Goal: Communication & Community: Answer question/provide support

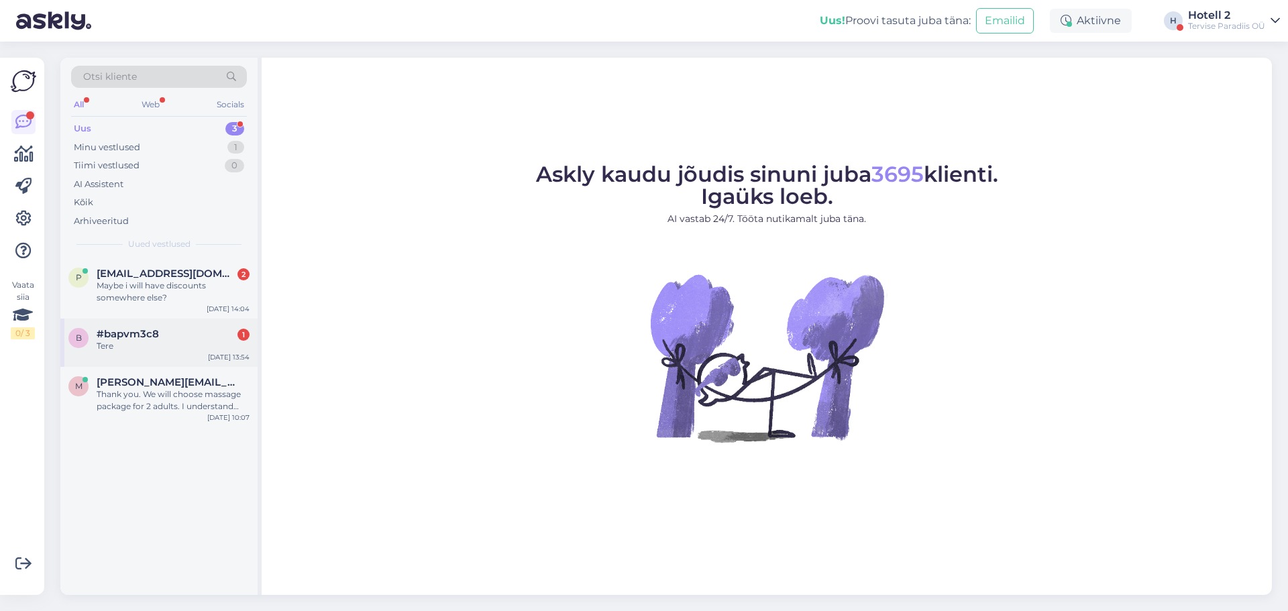
click at [190, 341] on div "Tere" at bounding box center [173, 346] width 153 height 12
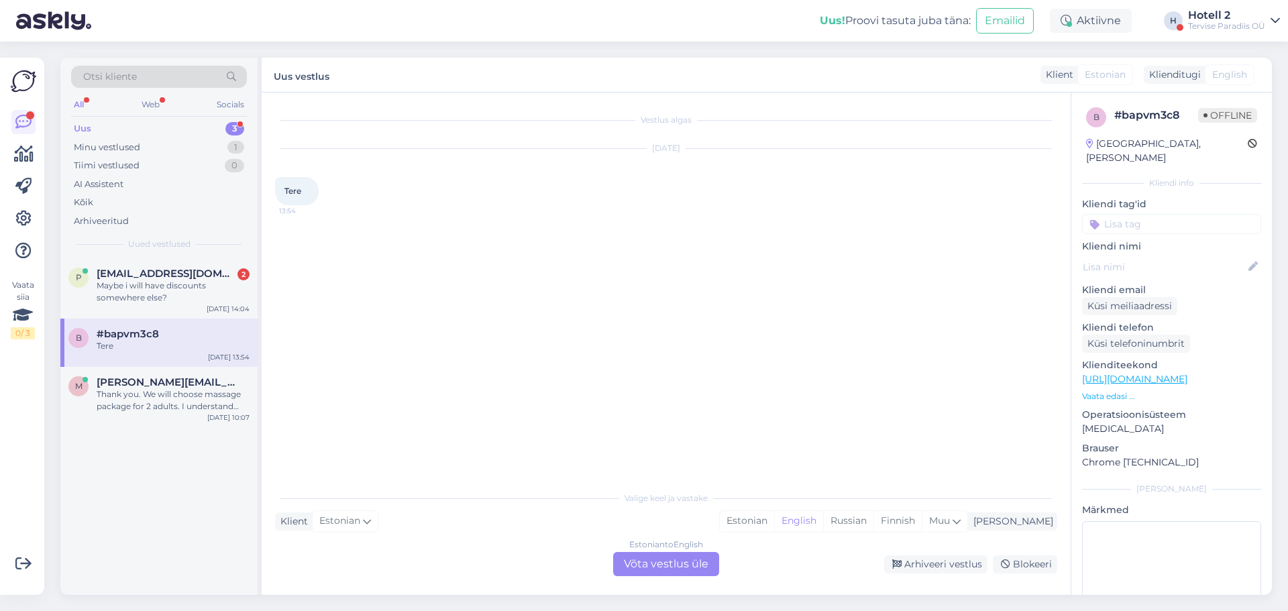
click at [691, 561] on div "Estonian to English Võta vestlus üle" at bounding box center [666, 564] width 106 height 24
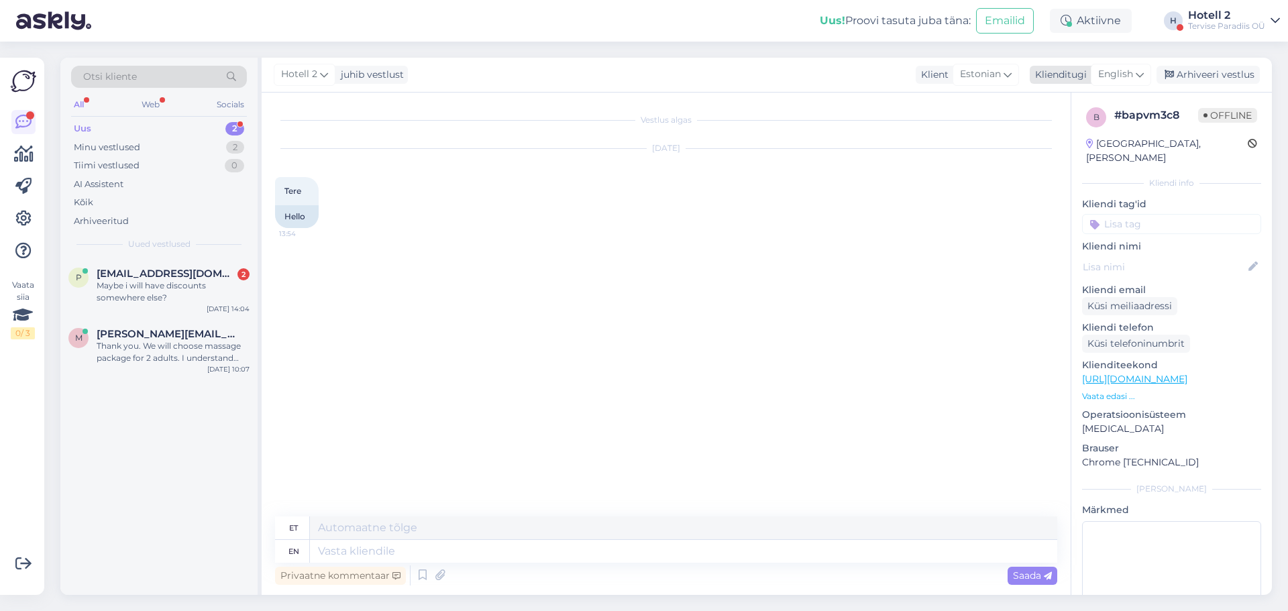
click at [1133, 70] on span "English" at bounding box center [1115, 74] width 35 height 15
type input "es"
click at [1057, 162] on link "Estonian" at bounding box center [1091, 155] width 148 height 21
click at [435, 549] on textarea at bounding box center [666, 549] width 782 height 28
type textarea "Tere"
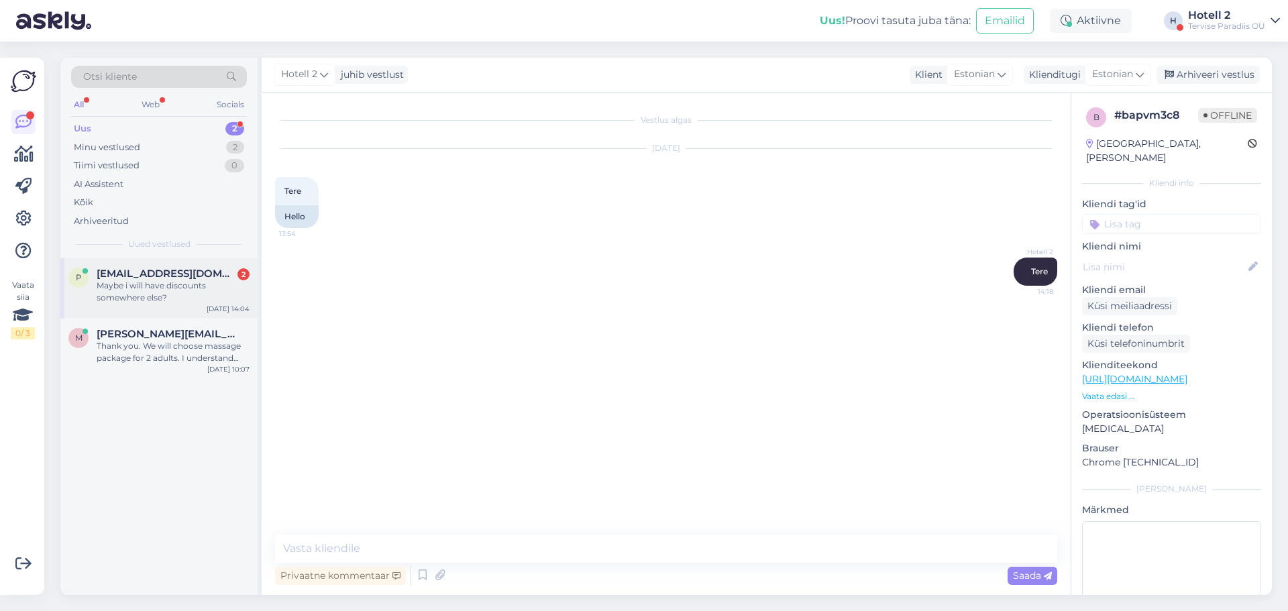
click at [203, 282] on div "Maybe i will have discounts somewhere else?" at bounding box center [173, 292] width 153 height 24
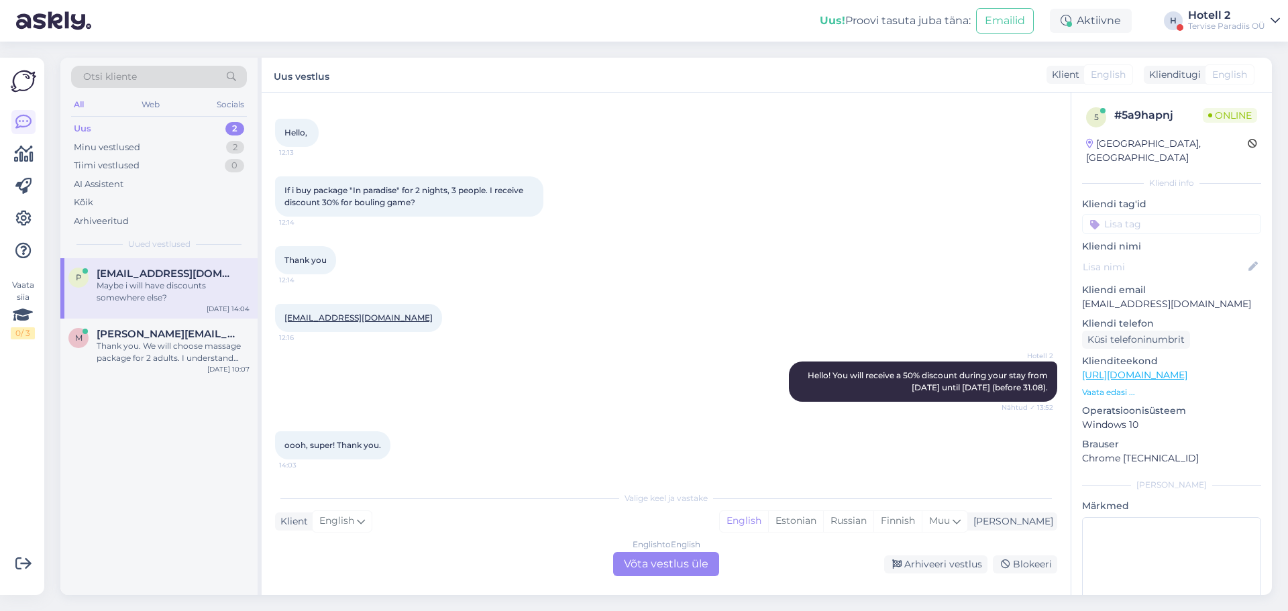
scroll to position [118, 0]
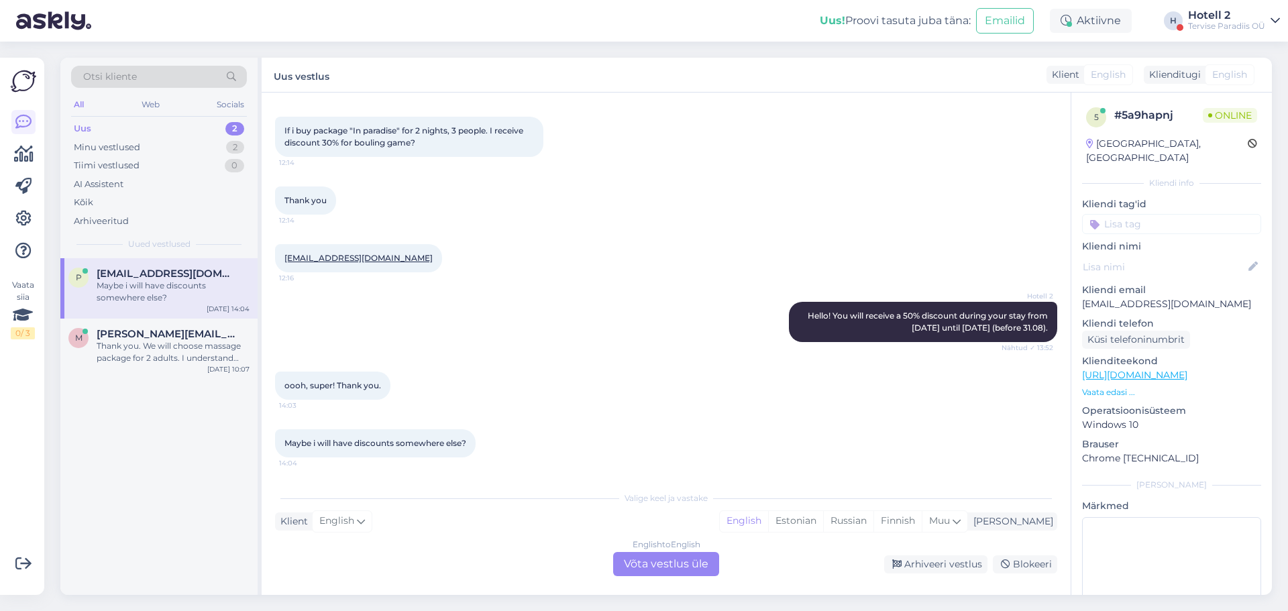
click at [668, 559] on div "English to English Võta vestlus üle" at bounding box center [666, 564] width 106 height 24
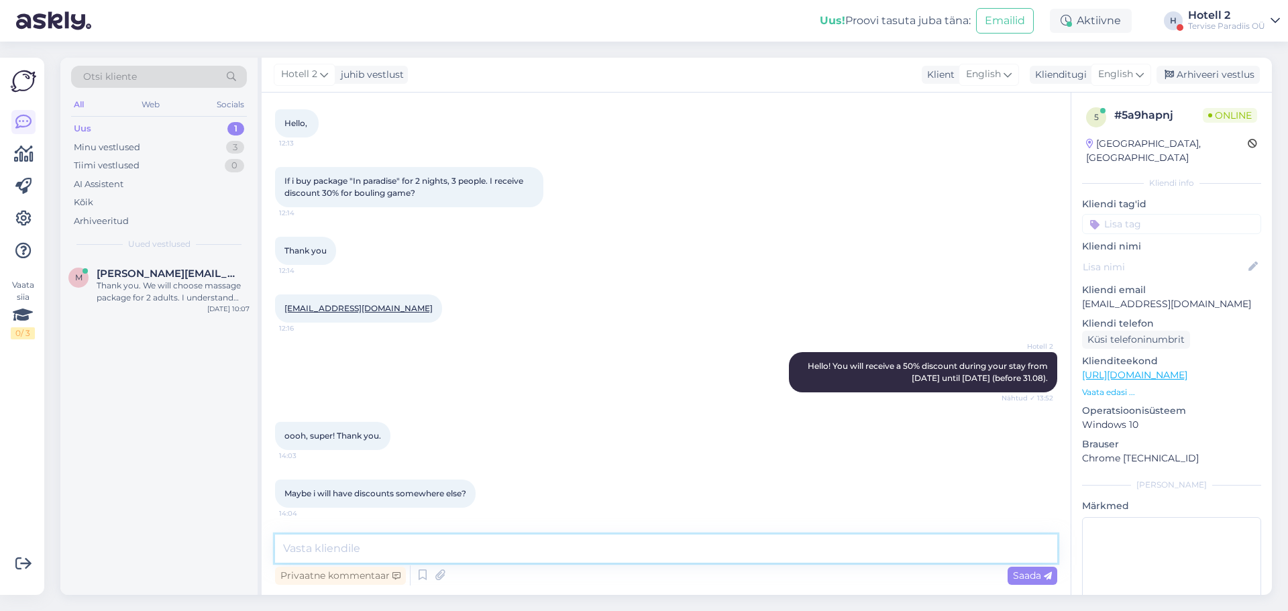
click at [673, 553] on textarea at bounding box center [666, 549] width 782 height 28
click at [1127, 70] on span "English" at bounding box center [1115, 74] width 35 height 15
click at [1087, 150] on link "Estonian" at bounding box center [1091, 155] width 148 height 21
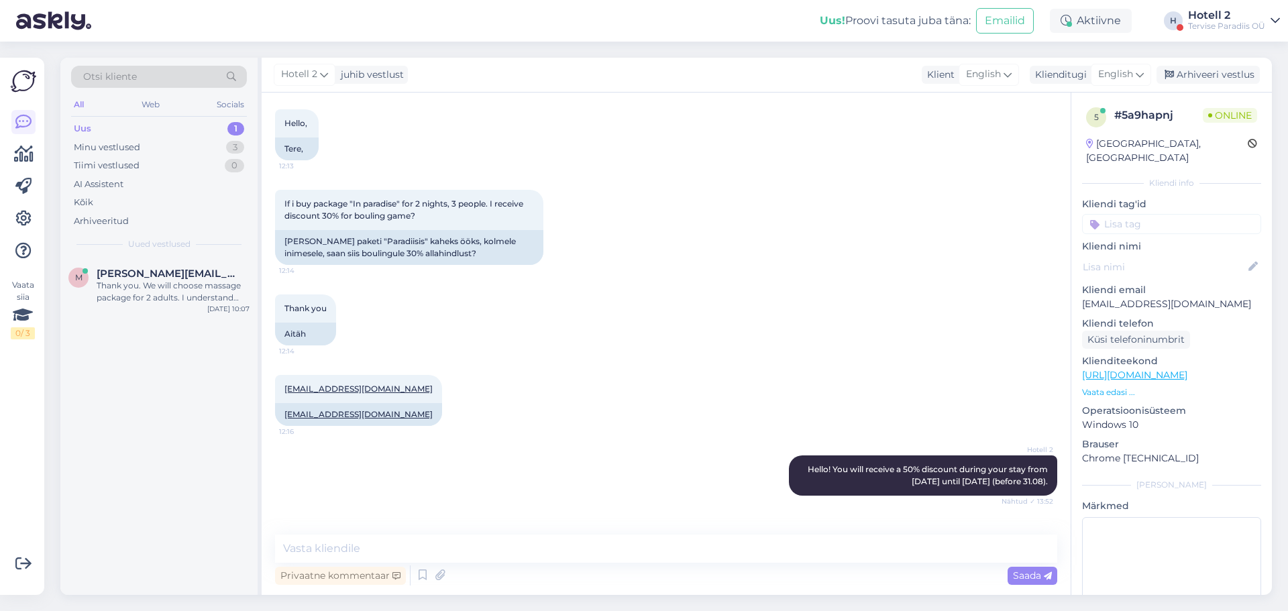
scroll to position [141, 0]
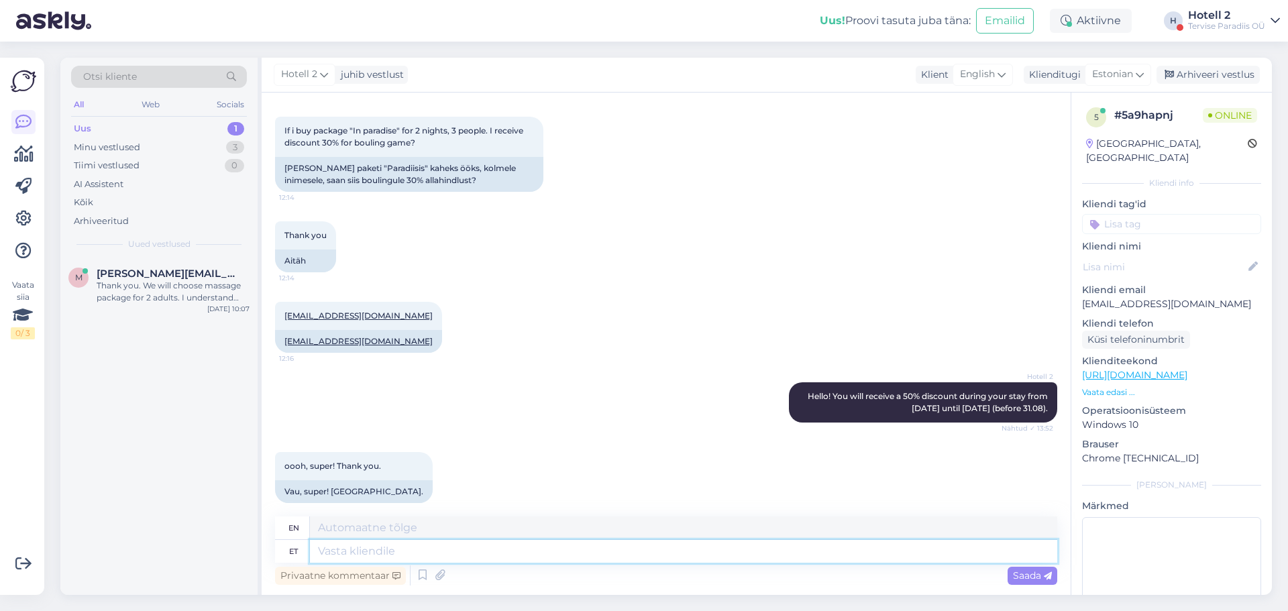
click at [371, 548] on textarea at bounding box center [683, 551] width 747 height 23
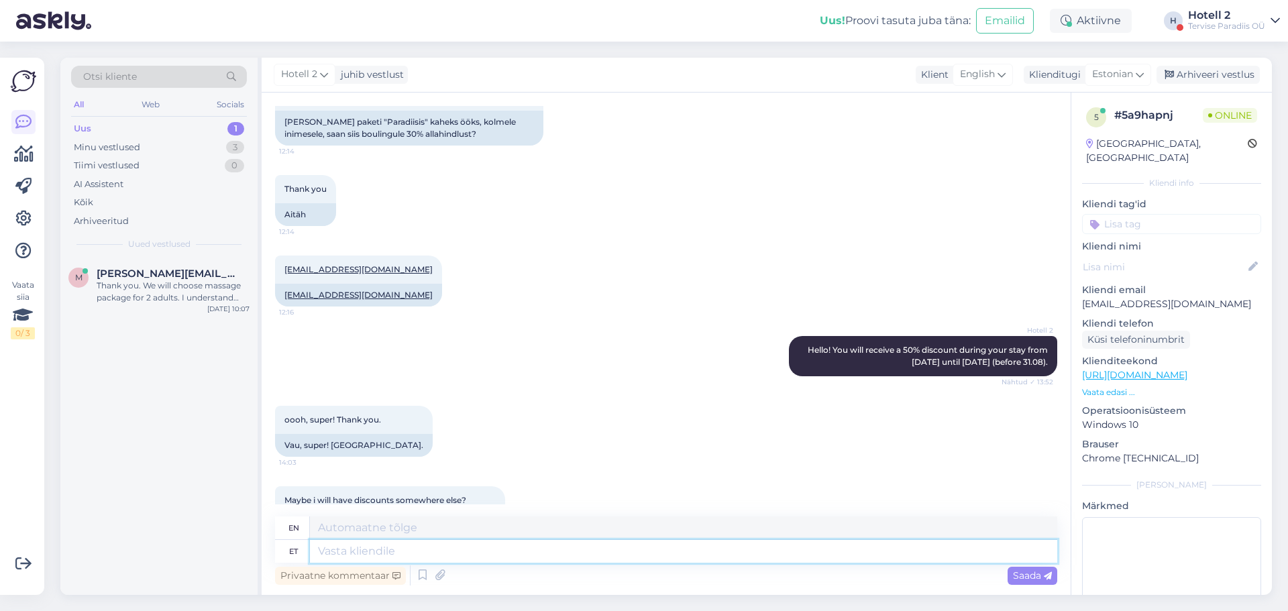
scroll to position [235, 0]
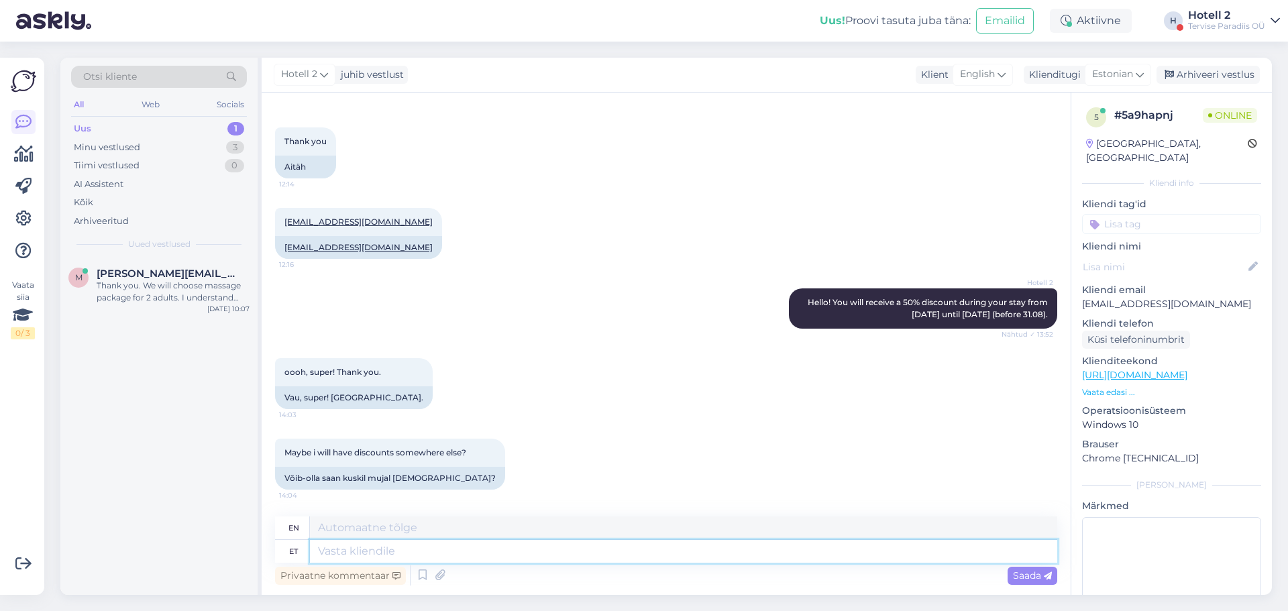
click at [357, 549] on textarea at bounding box center [683, 551] width 747 height 23
type textarea "Perega"
type textarea "With family"
type textarea "Perega Paradiisi"
type textarea "Family Paradise"
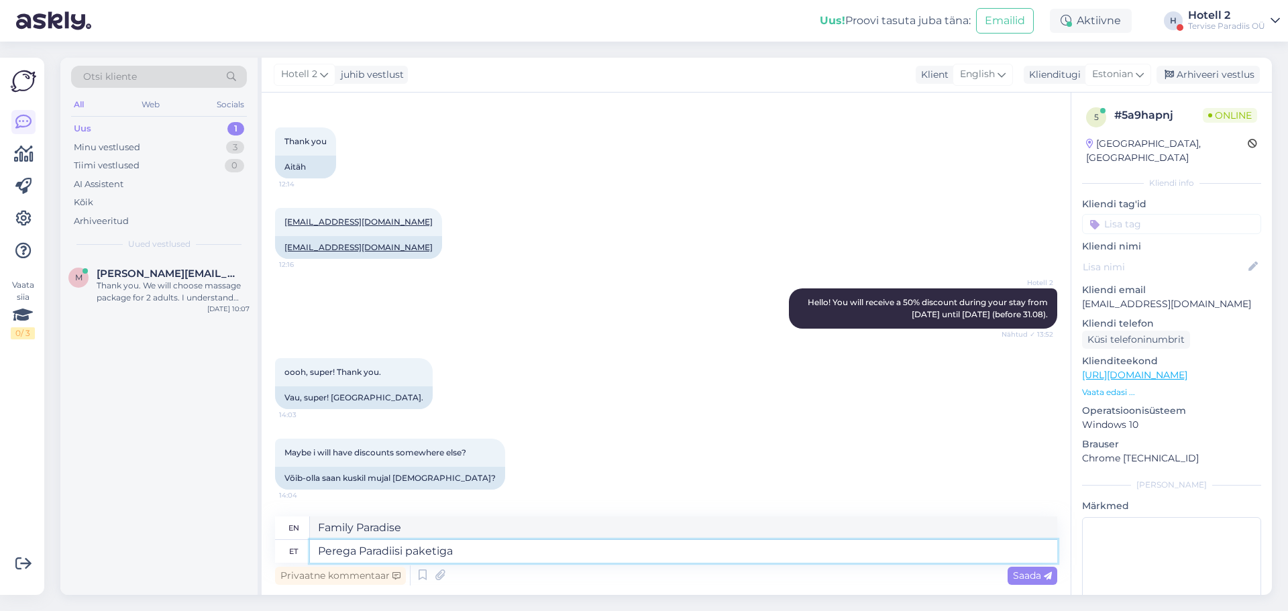
type textarea "Perega Paradiisi paketiga"
type textarea "With the Family Paradise Package"
type textarea "Perega Paradiisi paketiga saab"
type textarea "With the Family Paradise package you can"
type textarea "Perega Paradiisi paketiga saab bow"
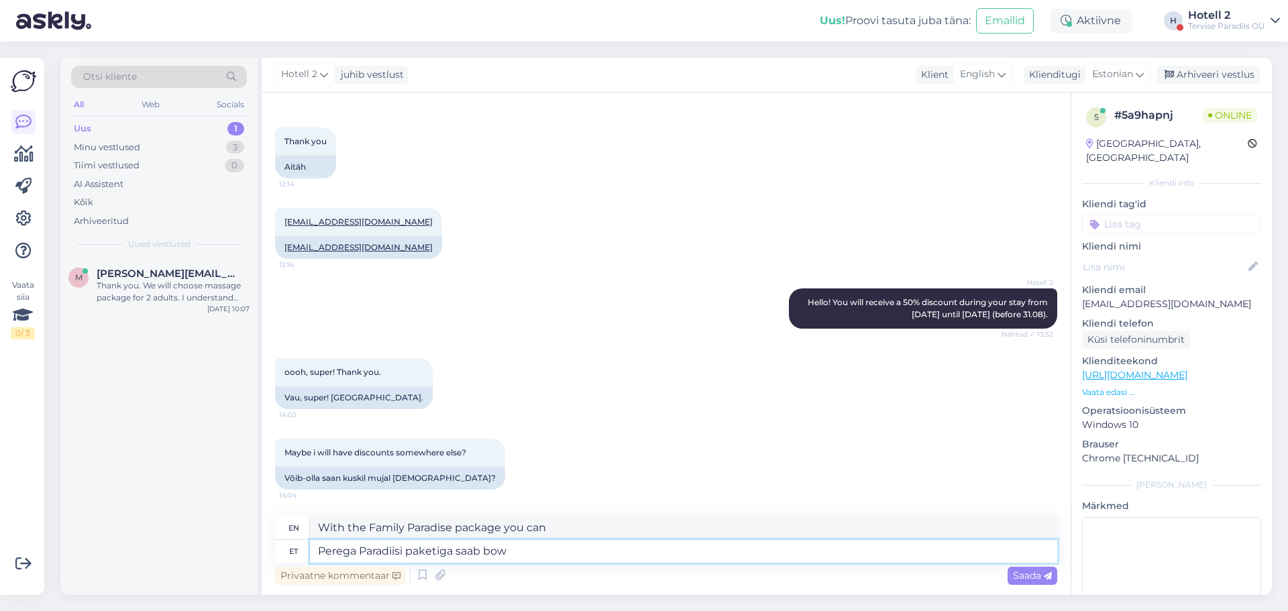
type textarea "With the Family Paradise package you can b"
type textarea "Perega Paradiisi paketiga saab bowlingus"
type textarea "With the Family Paradise package you can go bowling"
type textarea "Perega Paradiisi paketiga saab bowlingus -50"
type textarea "With the Family Paradise package you get -50 on bowling"
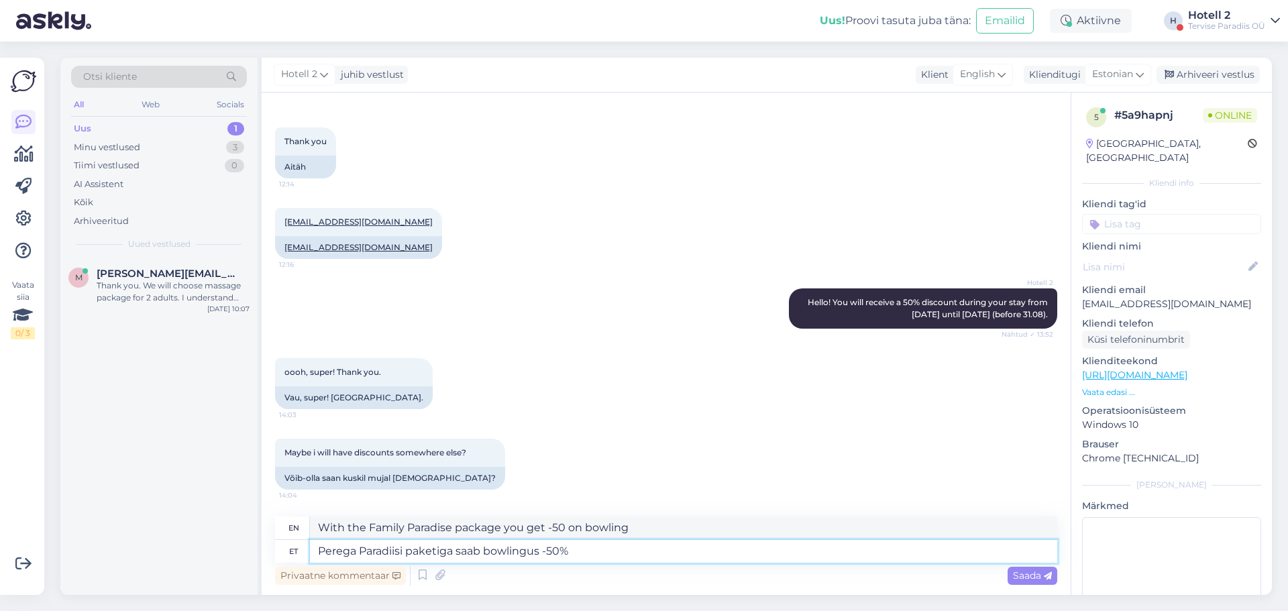
type textarea "Perega Paradiisi paketiga saab bowlingus -50%"
type textarea "With the Family Paradise package you get 50% off on bowling"
type textarea "Perega Paradiisi paketiga saab bowlingus -50% allahindlust"
type textarea "With the Family Paradise package you get a 50% discount on bowling"
type textarea "Perega Paradiisi paketiga saab bowlingus -50% allahindlust ning"
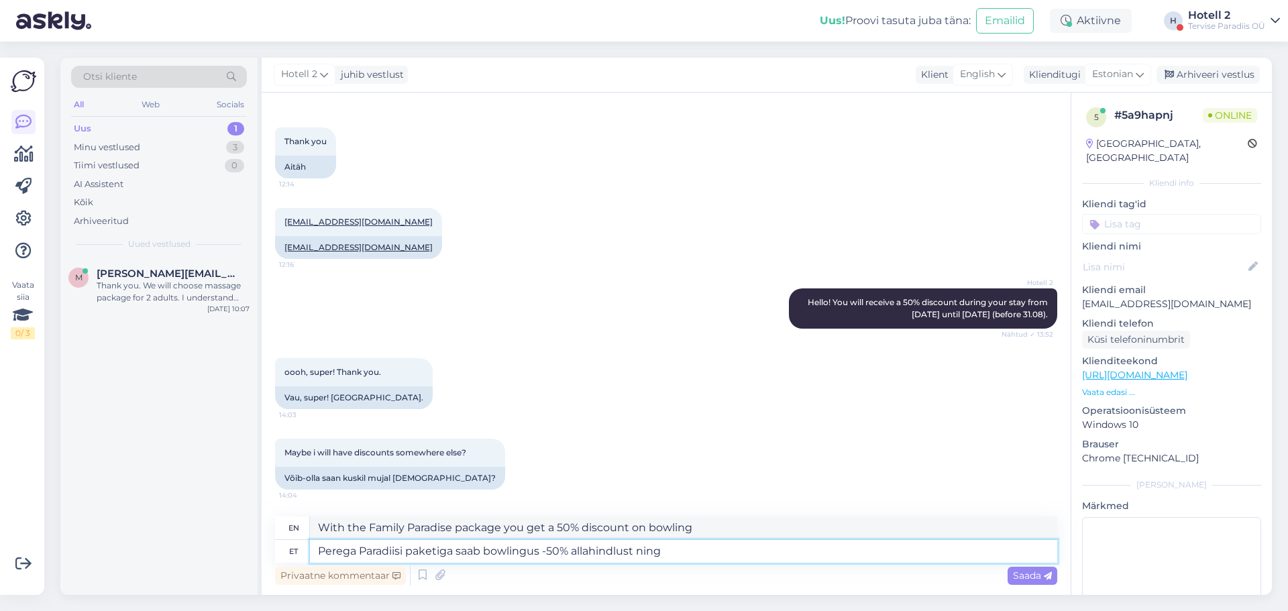
type textarea "With the Family Paradise package you get a 50% discount on bowling and"
type textarea "Perega Paradiisi paketiga saab bowlingus -50% allahindlust ning Neptun"
type textarea "With the Family Paradise package you get a 50% discount on bowling and Neptun"
type textarea "Perega Paradiisi paketiga saab bowlingus -50% allahindlust ning Neptun Grillist…"
type textarea "With the Family Paradise package you get a 50% discount on bowling and a 50% di…"
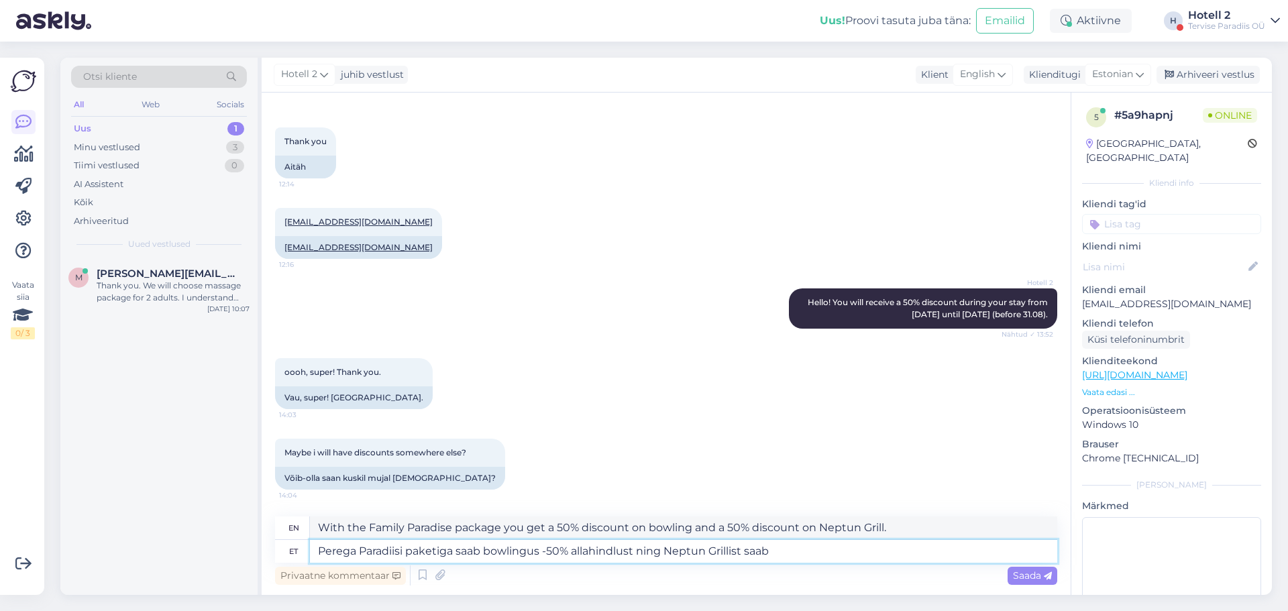
type textarea "Perega Paradiisi paketiga saab bowlingus -50% allahindlust ning Neptun Grillist…"
type textarea "With the Family Paradise package you get a 50% discount on bowling and Neptun G…"
type textarea "Perega Paradiisi paketiga saab bowlingus -50% allahindlust ning Neptun Grillist…"
type textarea "With the Family Paradise package, you get a 50% discount on bowling and coupons…"
type textarea "Perega Paradiisi paketiga saab bowlingus -50% allahindlust ning Neptun Grillist…"
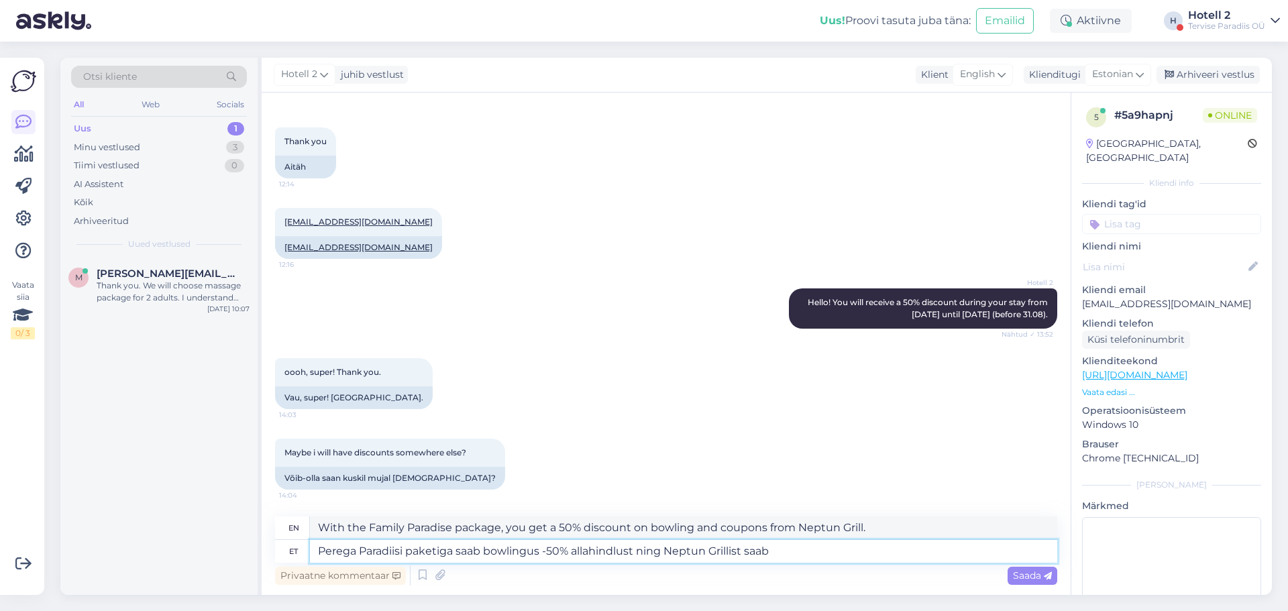
type textarea "With the Family Paradise package you get a 50% discount on bowling and Neptun G…"
type textarea "Perega Paradiisi paketiga saab bowlingus -50% allahindlust ning Neptun Grillist…"
type textarea "With the Family Paradise package, you get a 50% discount on bowling and a panca…"
type textarea "Perega Paradiisi paketiga saab bowlingus -50% allahindlust ning Neptun Grillist…"
type textarea "With the Family Paradise package, you get a 50% discount on bowling and pancake…"
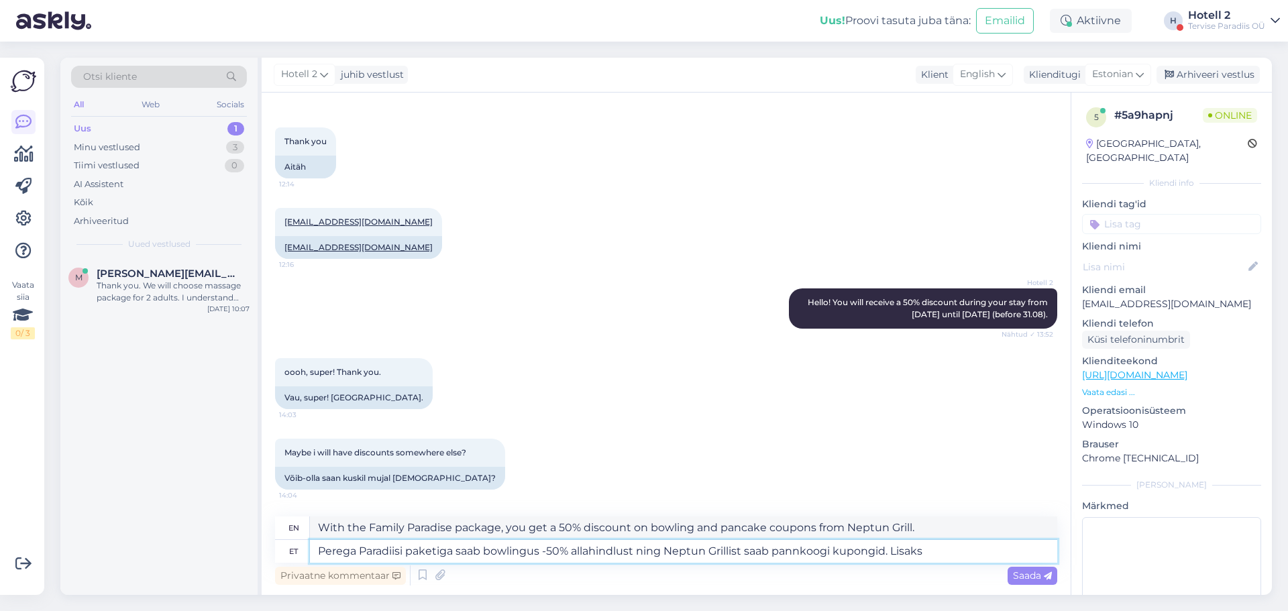
type textarea "Perega Paradiisi paketiga saab bowlingus -50% allahindlust ning Neptun Grillist…"
type textarea "With the Family Paradise package, you get a 50% discount on bowling and pancake…"
type textarea "Perega Paradiisi paketiga saab bowlingus -50% allahindlust ning Neptun Grillist…"
type textarea "With the Family Paradise package, you get a 50% discount on bowling and pancake…"
type textarea "Perega Paradiisi paketiga saab bowlingus -50% allahindlust ning Neptun Grillist…"
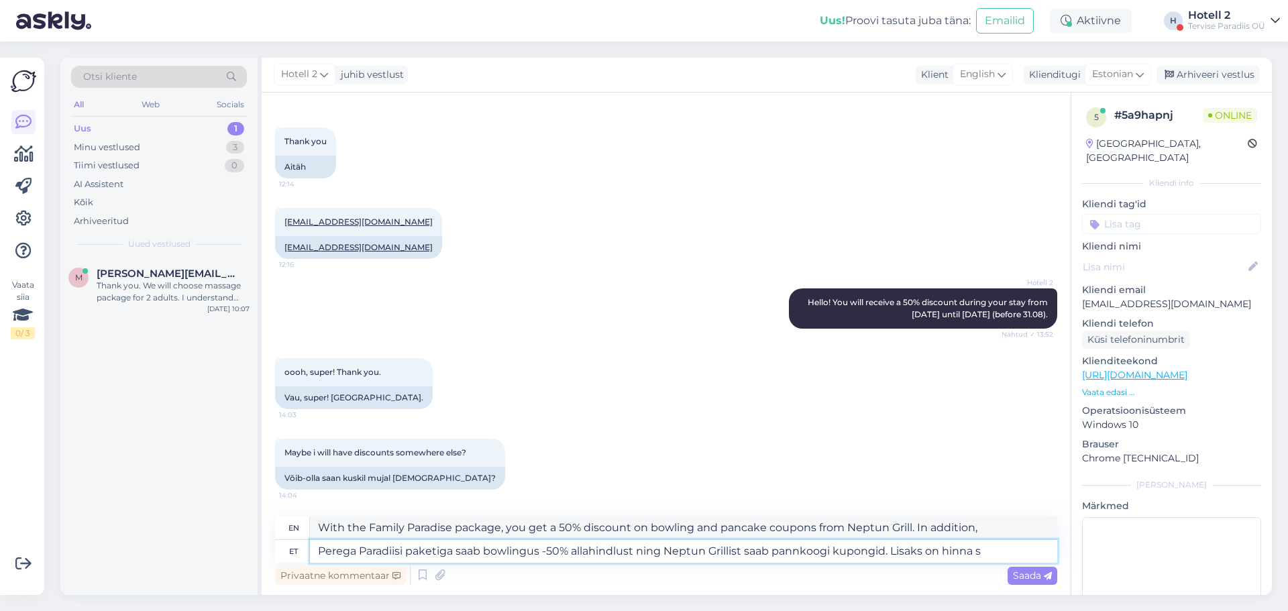
type textarea "With the Family Paradise package, you get a 50% discount on bowling and pancake…"
type textarea "Perega Paradiisi paketiga saab bowlingus -50% allahindlust ning Neptun Grillist…"
type textarea "With the Family Paradise package, you get a 50% discount on bowling and pancake…"
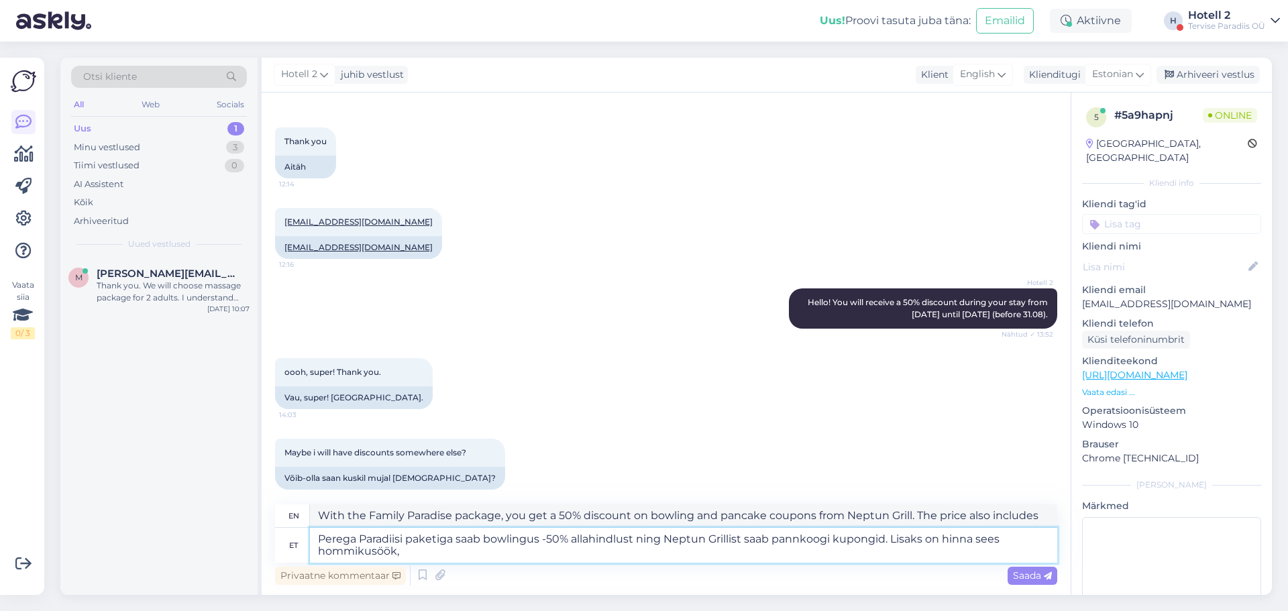
type textarea "Perega Paradiisi paketiga saab bowlingus -50% allahindlust ning Neptun Grillist…"
type textarea "With the Family Paradise package, you get a 50% discount on bowling and pancake…"
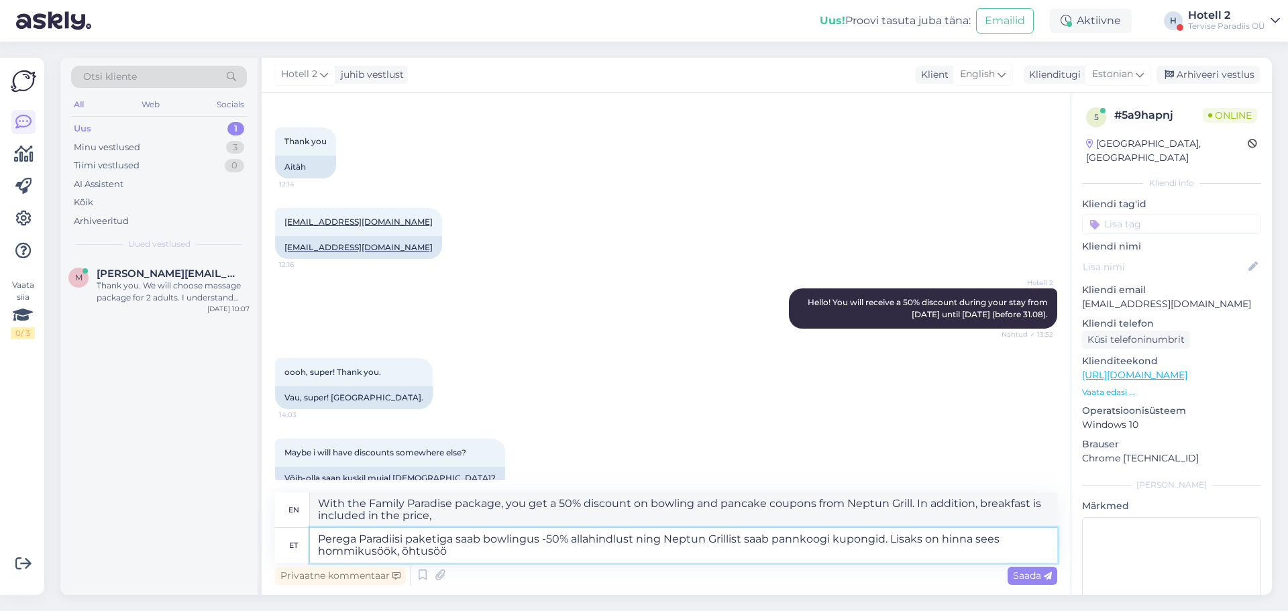
type textarea "Perega Paradiisi paketiga saab bowlingus -50% allahindlust ning Neptun Grillist…"
type textarea "With the Family Paradise package you get a 50% discount on bowling and pancake …"
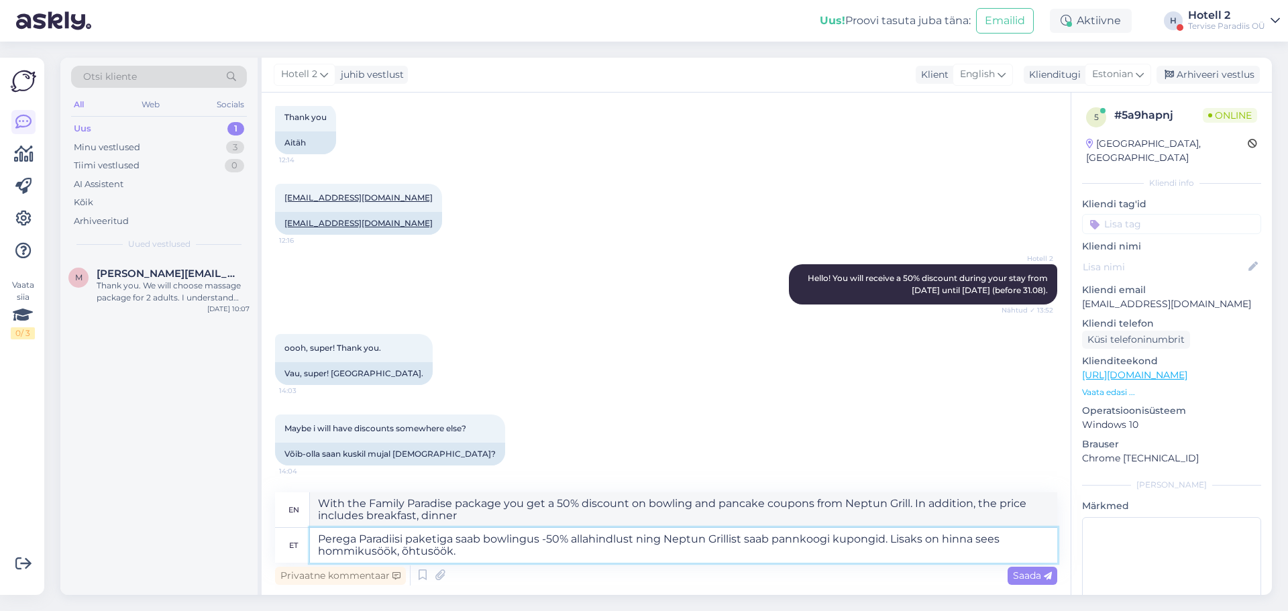
type textarea "Perega Paradiisi paketiga saab bowlingus -50% allahindlust ning Neptun Grillist…"
type textarea "The Family Paradise package includes a 50% discount on bowling and pancake coup…"
type textarea "Perega Paradiisi paketiga saab bowlingus -50% allahindlust ning Neptun Grillist…"
type textarea "With the Family Paradise package you get a 50% discount on bowling and pancake …"
type textarea "Perega Paradiisi paketiga saab bowlingus -50% allahindlust ning Neptun Grillist…"
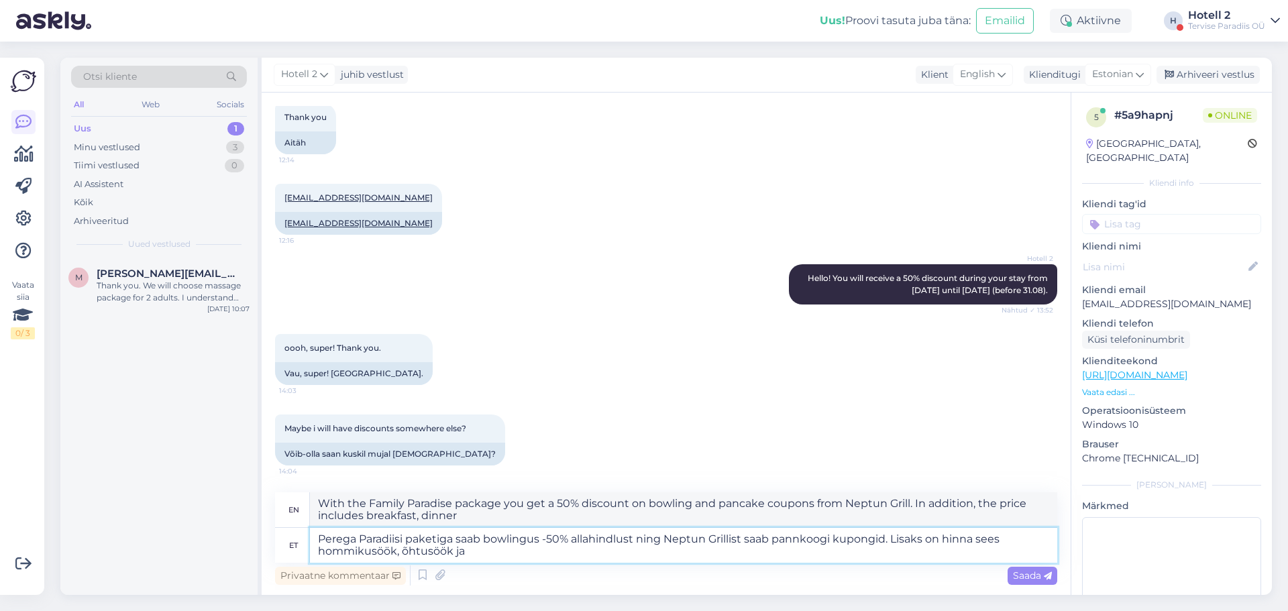
type textarea "The Family Paradise package includes a 50% discount on bowling and pancake coup…"
type textarea "Perega Paradiisi paketiga saab bowlingus -50% allahindlust ning Neptun Grillist…"
type textarea "With the Family Paradise package, you get a 50% discount on bowling and pancake…"
type textarea "Perega Paradiisi paketiga saab bowlingus -50% allahindlust ning Neptun Grillist…"
type textarea "The Family Paradise package includes a 50% discount on bowling and pancake coup…"
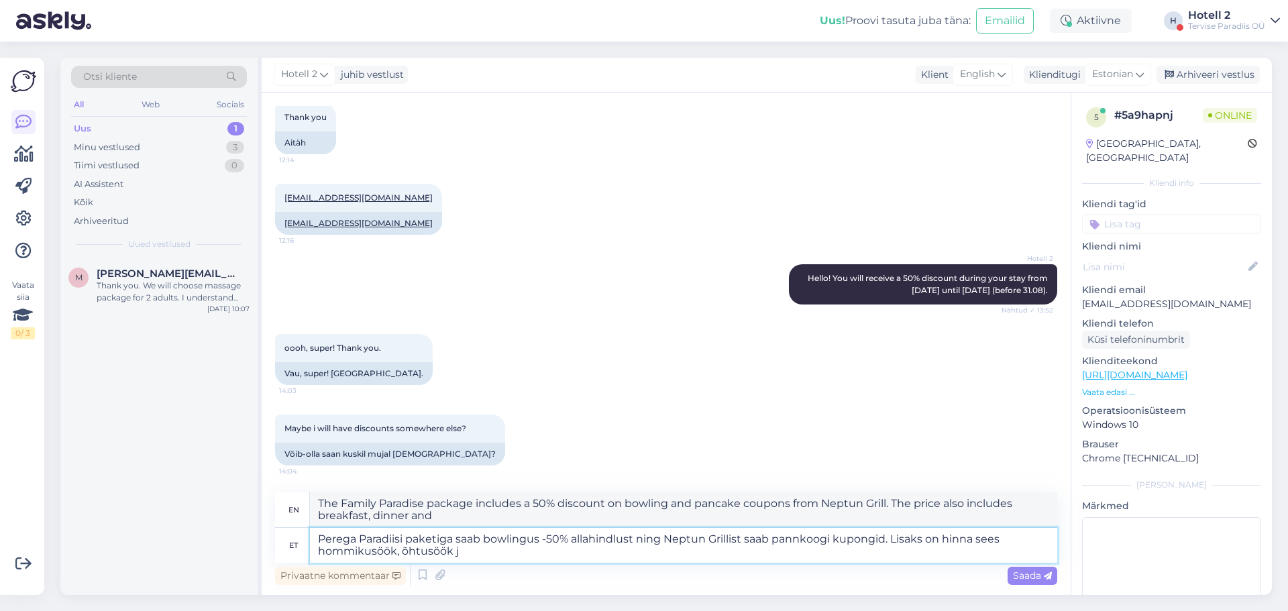
type textarea "Perega Paradiisi paketiga saab bowlingus -50% allahindlust ning Neptun Grillist…"
type textarea "With the Family Paradise package you get a 50% discount on bowling and pancake …"
type textarea "Perega Paradiisi paketiga saab bowlingus -50% allahindlust ning Neptun Grillist…"
type textarea "The Family Paradise package includes a 50% discount on bowling and pancake coup…"
type textarea "Perega Paradiisi paketiga saab bowlingus -50% allahindlust ning Neptun Grillist…"
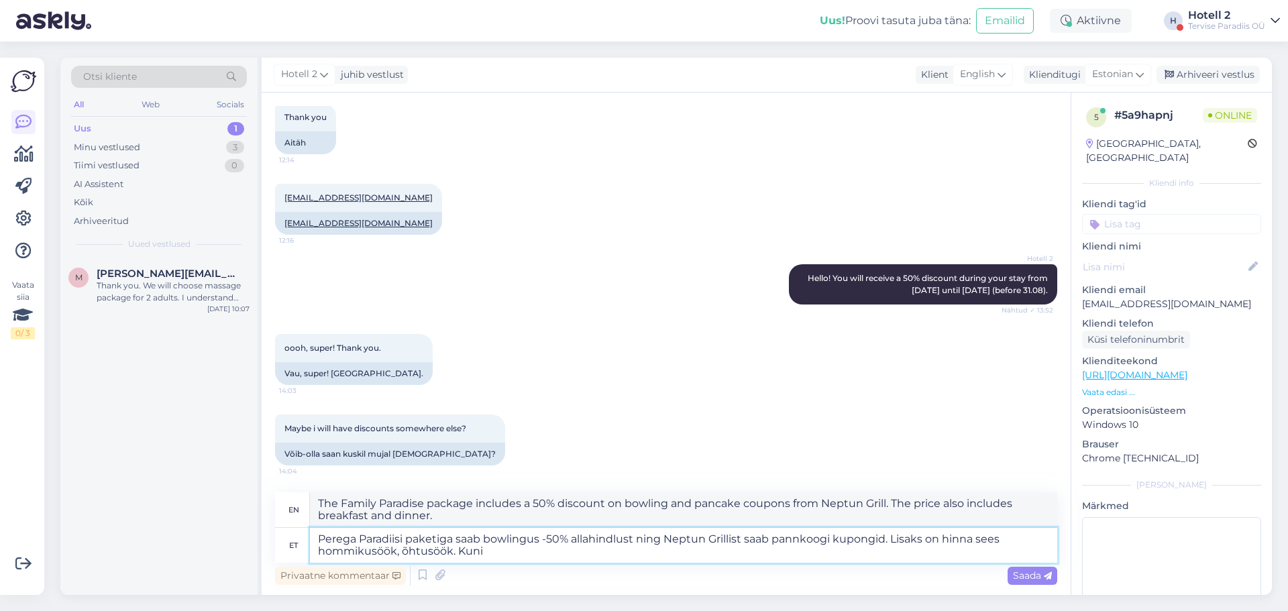
type textarea "With the Family Paradise package, you get a 50% discount on bowling and pancake…"
type textarea "Perega Paradiisi paketiga saab bowlingus -50% allahindlust ning Neptun Grillist…"
type textarea "With the Family Paradise package, you get a 50% discount on bowling and pancake…"
type textarea "Perega Paradiisi paketiga saab bowlingus -50% allahindlust ning Neptun Grillist…"
type textarea "With the Family Paradise package you get a 50% discount on bowling and pancake …"
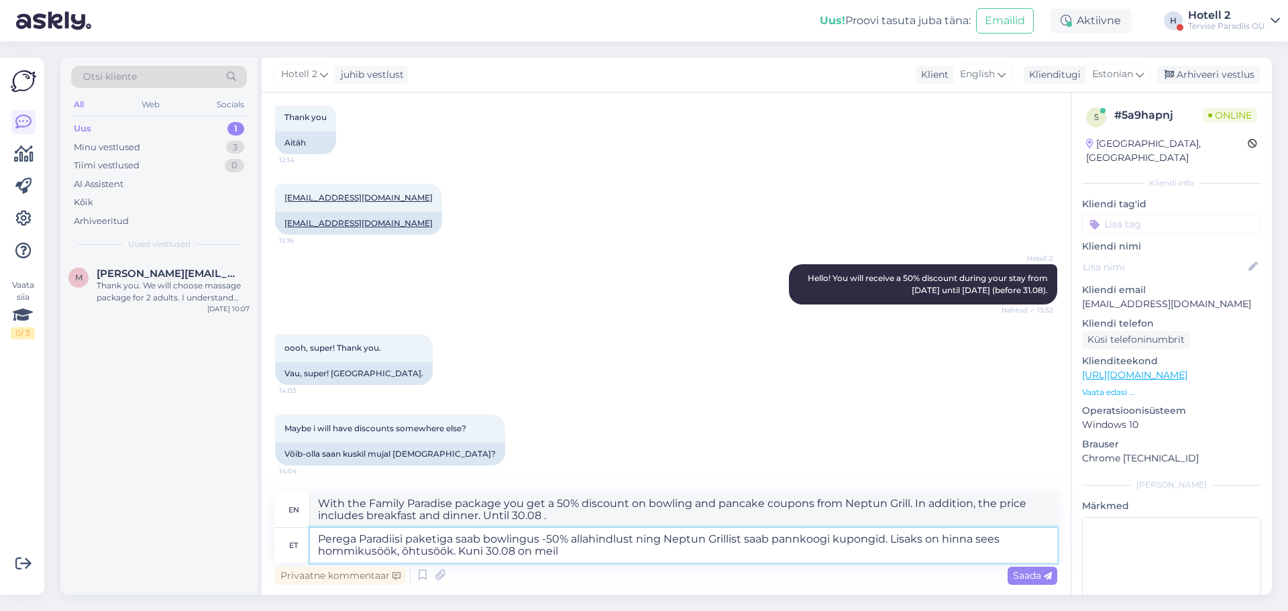
type textarea "Perega Paradiisi paketiga saab bowlingus -50% allahindlust ning Neptun Grillist…"
type textarea "With the Family Paradise package you get a 50% discount on bowling and pancake …"
type textarea "Perega Paradiisi paketiga saab bowlingus -50% allahindlust ning Neptun Grillist…"
type textarea "With the Family Paradise package you get a 50% discount on bowling and pancake …"
type textarea "Perega Paradiisi paketiga saab bowlingus -50% allahindlust ning Neptun Grillist…"
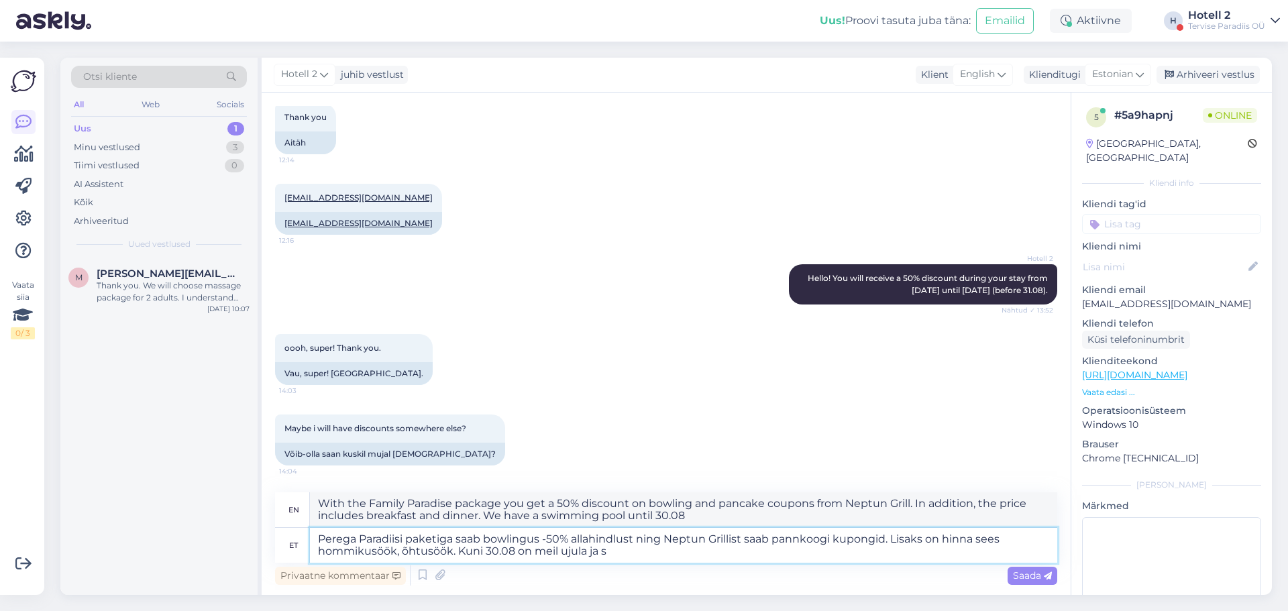
type textarea "With the Family Paradise package you get a 50% discount on bowling and pancake …"
type textarea "Perega Paradiisi paketiga saab bowlingus -50% allahindlust ning Neptun Grillist…"
type textarea "With the Family Paradise package you get a 50% discount on bowling and pancake …"
type textarea "Perega Paradiisi paketiga saab bowlingus -50% allahindlust ning Neptun Grillist…"
type textarea "With the Family Paradise package you get a 50% discount on bowling and pancake …"
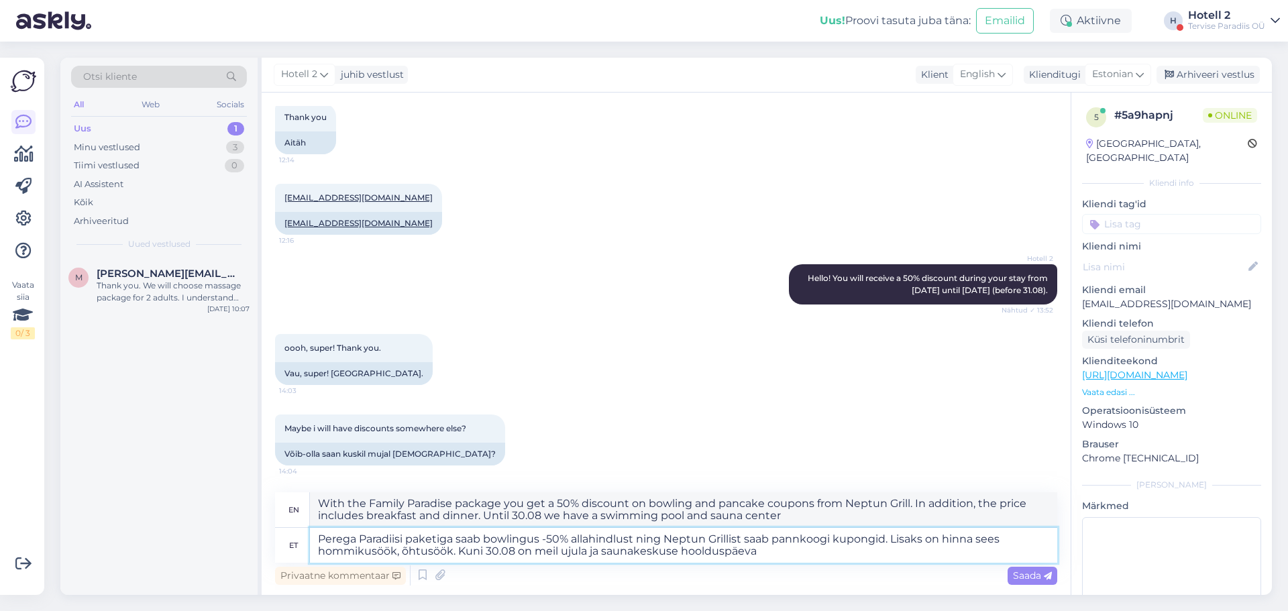
type textarea "Perega Paradiisi paketiga saab bowlingus -50% allahindlust ning Neptun Grillist…"
type textarea "With the Family Paradise package you get a 50% discount on bowling and pancake …"
type textarea "Perega Paradiisi paketiga saab bowlingus -50% allahindlust ning Neptun Grillist…"
type textarea "With the Family Paradise package, you get a 50% discount on bowling and pancake…"
type textarea "Perega Paradiisi paketiga saab bowlingus -50% allahindlust ning Neptun Grillist…"
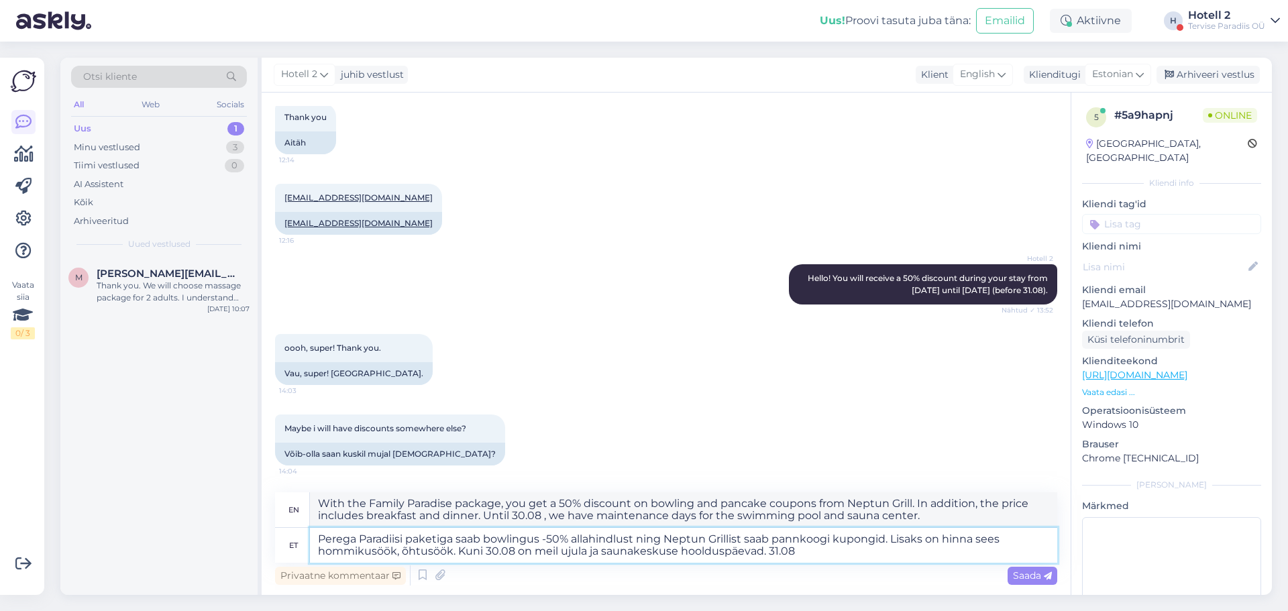
type textarea "With the Family Paradise package, you get a 50% discount on bowling and pancake…"
type textarea "Perega Paradiisi paketiga saab bowlingus -50% allahindlust ning Neptun Grillist…"
type textarea "With the Family Paradise package you get a 50% discount on bowling and pancake …"
type textarea "Perega Paradiisi paketiga saab bowlingus -50% allahindlust ning Neptun Grillist…"
type textarea "With the Family Paradise package you get a 50% discount on bowling and pancake …"
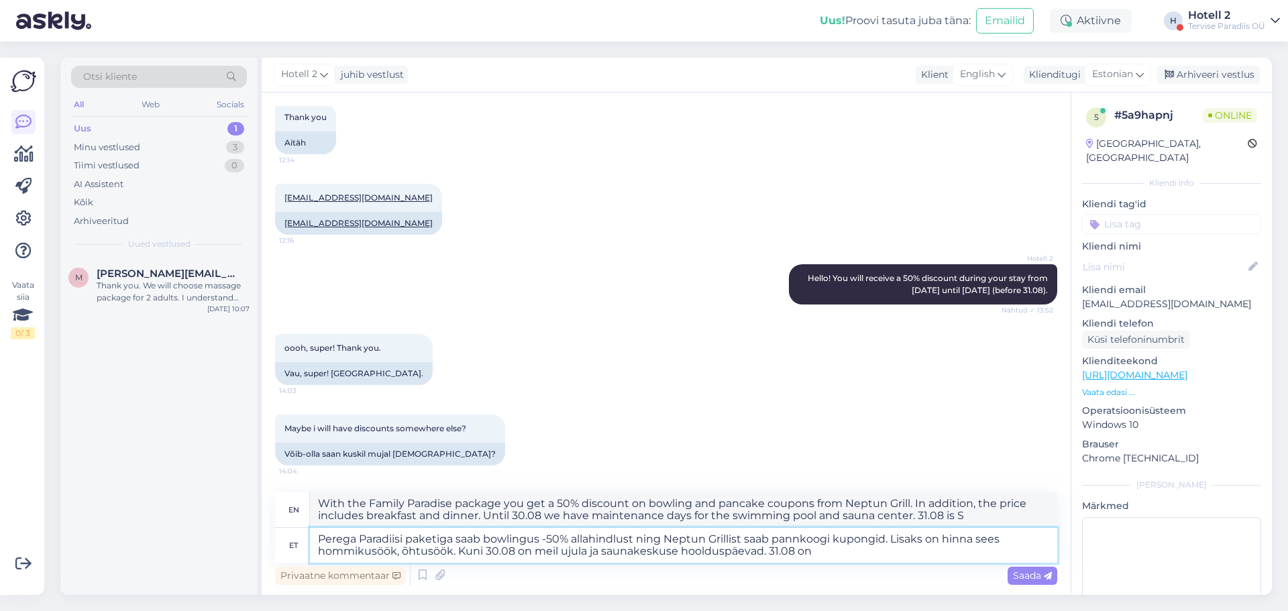
type textarea "Perega Paradiisi paketiga saab bowlingus -50% allahindlust ning Neptun Grillist…"
type textarea "With the Family Paradise package you get a 50% discount on bowling and pancake …"
type textarea "Perega Paradiisi paketiga saab bowlingus -50% allahindlust ning Neptun Grillist…"
type textarea "With the Family Paradise package, you get a 50% discount on bowling and pancake…"
type textarea "Perega Paradiisi paketiga saab bowlingus -50% allahindlust ning Neptun Grillist…"
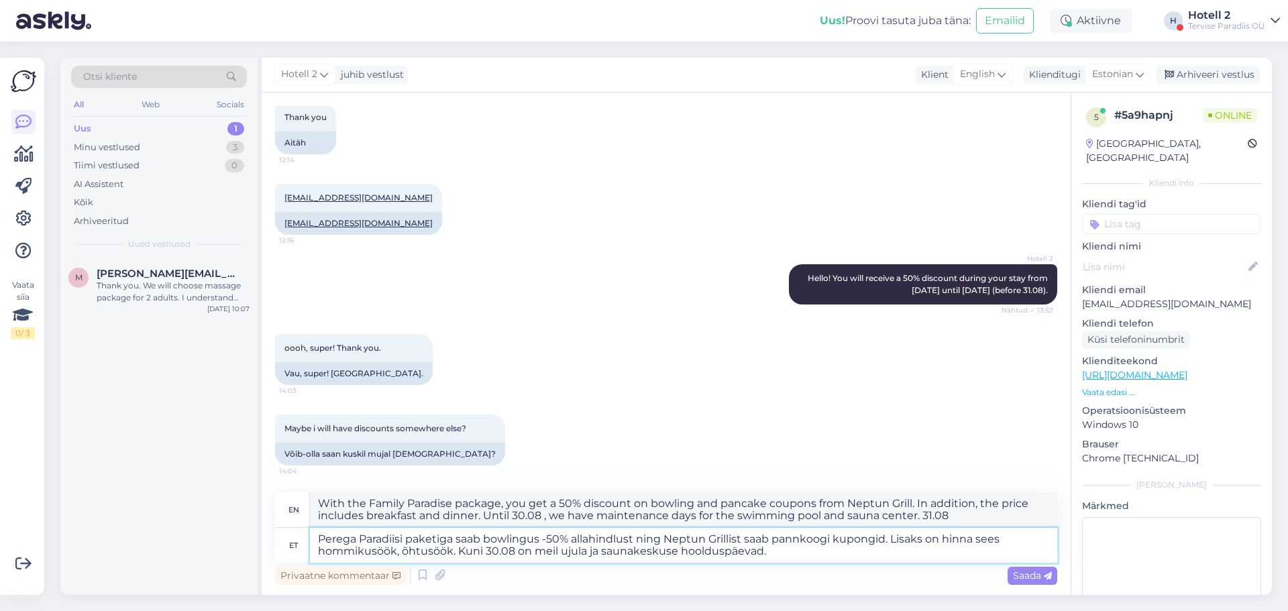
type textarea "With the Family Paradise package, you get a 50% discount on bowling and pancake…"
type textarea "Perega Paradiisi paketiga saab bowlingus -50% allahindlust ning Neptun Grillist…"
type textarea "With the Family Paradise package, you get a 50% discount on bowling and pancake…"
type textarea "Perega Paradiisi paketiga saab bowlingus -50% allahindlust ning Neptun Grillist…"
type textarea "With the Family Paradise package, you get a 50% discount on bowling and pancake…"
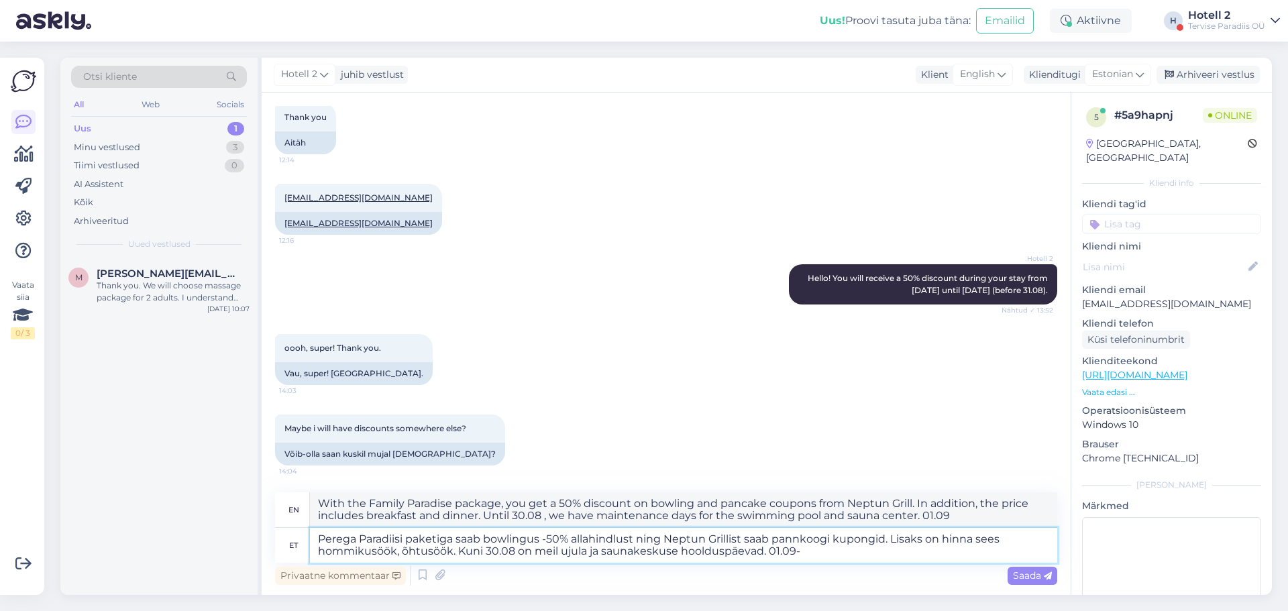
type textarea "Perega Paradiisi paketiga saab bowlingus -50% allahindlust ning Neptun Grillist…"
type textarea "With the Family Paradise package, you get a 50% discount on bowling and pancake…"
type textarea "Perega Paradiisi paketiga saab bowlingus -50% allahindlust ning Neptun Grillist…"
type textarea "With the Family Paradise package, you get a 50% discount on bowling and pancake…"
type textarea "Perega Paradiisi paketiga saab bowlingus -50% allahindlust ning Neptun Grillist…"
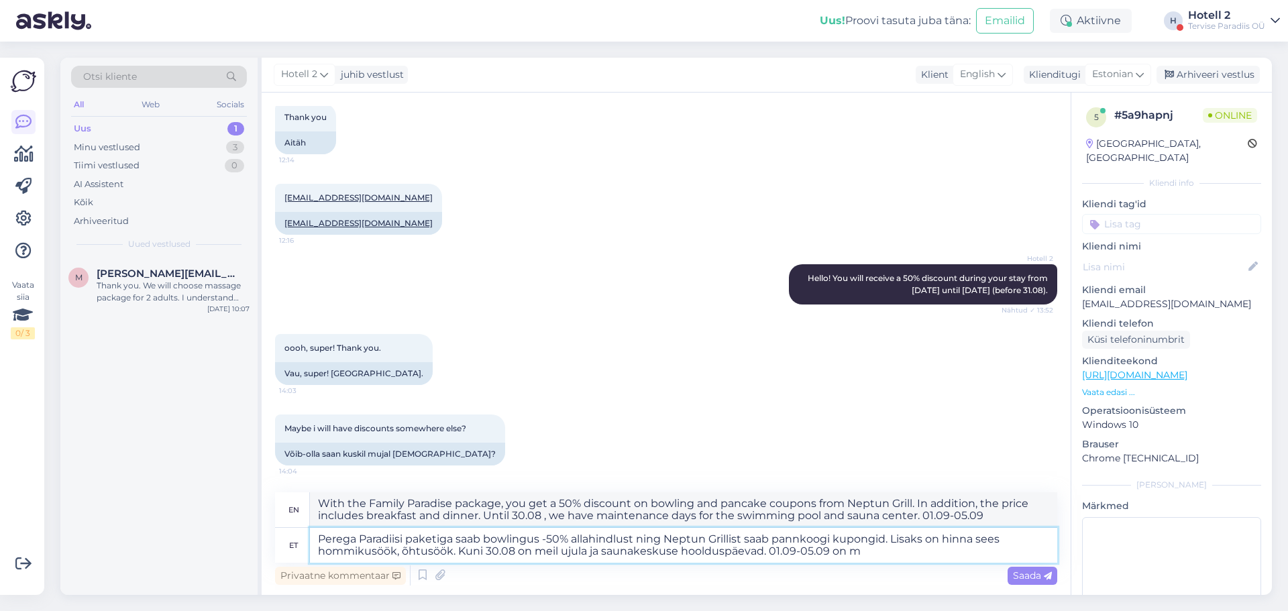
type textarea "With the Family Paradise package you get a 50% discount on bowling and pancake …"
type textarea "Perega Paradiisi paketiga saab bowlingus -50% allahindlust ning Neptun Grillist…"
type textarea "With the Family Paradise package you get a 50% discount on bowling and pancake …"
type textarea "Perega Paradiisi paketiga saab bowlingus -50% allahindlust ning Neptun Grillist…"
type textarea "With the Family Paradise package you get a 50% discount on bowling and pancake …"
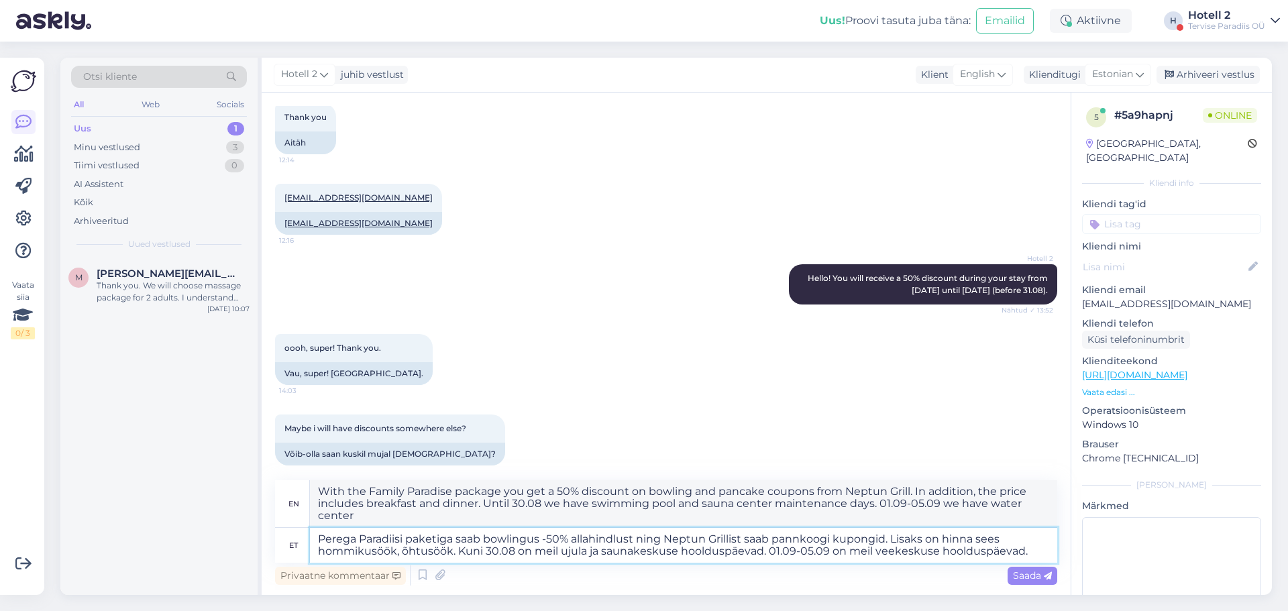
type textarea "Perega Paradiisi paketiga saab bowlingus -50% allahindlust ning Neptun Grillist…"
type textarea "With the Family Paradise package, you get a 50% discount on bowling and pancake…"
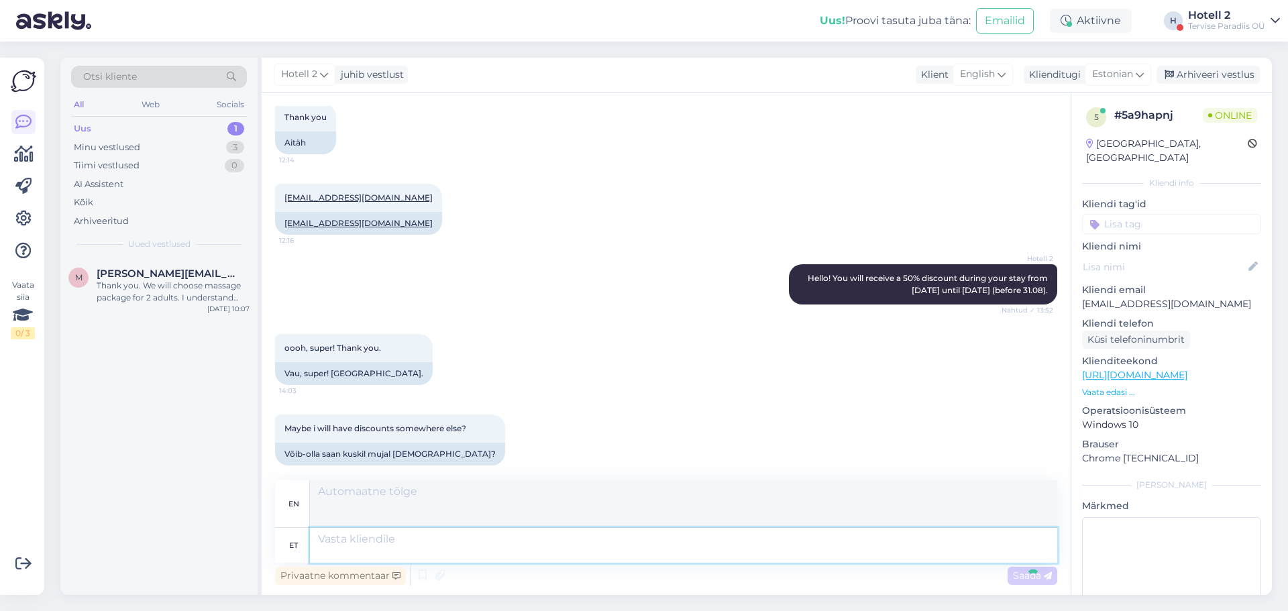
scroll to position [412, 0]
